Goal: Communication & Community: Answer question/provide support

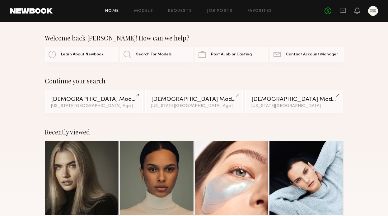
click at [338, 7] on div "No fees up to $5,000" at bounding box center [350, 11] width 53 height 10
click at [342, 12] on icon at bounding box center [342, 10] width 7 height 7
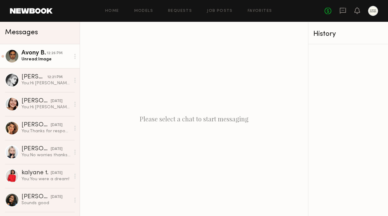
click at [29, 61] on div "Unread: Image" at bounding box center [45, 59] width 49 height 6
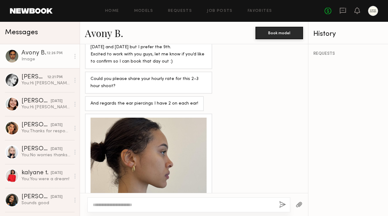
scroll to position [546, 0]
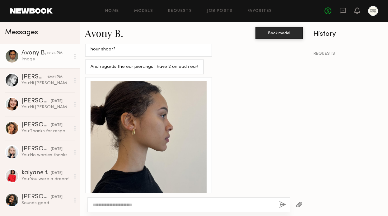
click at [183, 206] on textarea at bounding box center [183, 205] width 181 height 6
drag, startPoint x: 225, startPoint y: 207, endPoint x: 189, endPoint y: 206, distance: 35.2
click at [189, 206] on textarea "**********" at bounding box center [183, 205] width 181 height 6
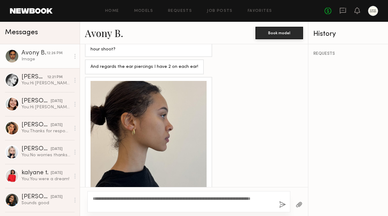
type textarea "**********"
click at [284, 204] on button "button" at bounding box center [282, 205] width 7 height 8
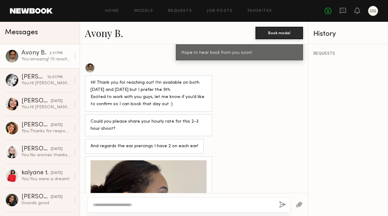
scroll to position [618, 0]
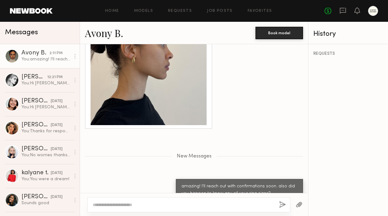
click at [210, 206] on textarea at bounding box center [183, 205] width 181 height 6
type textarea "**********"
click at [284, 206] on button "button" at bounding box center [282, 205] width 7 height 8
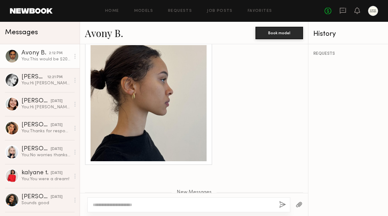
scroll to position [581, 0]
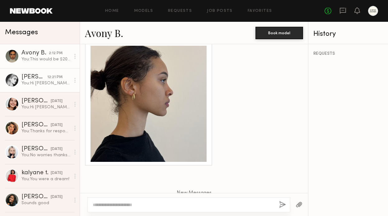
click at [36, 80] on div "Claire V." at bounding box center [34, 77] width 26 height 6
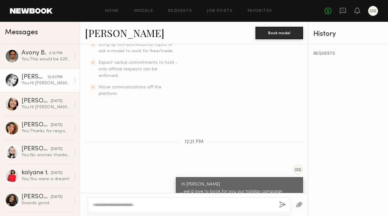
scroll to position [333, 0]
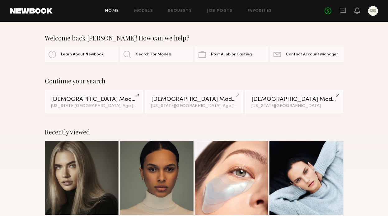
scroll to position [67, 0]
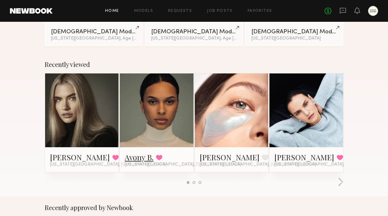
click at [139, 155] on link "Avony B." at bounding box center [139, 157] width 29 height 10
